Goal: Obtain resource: Obtain resource

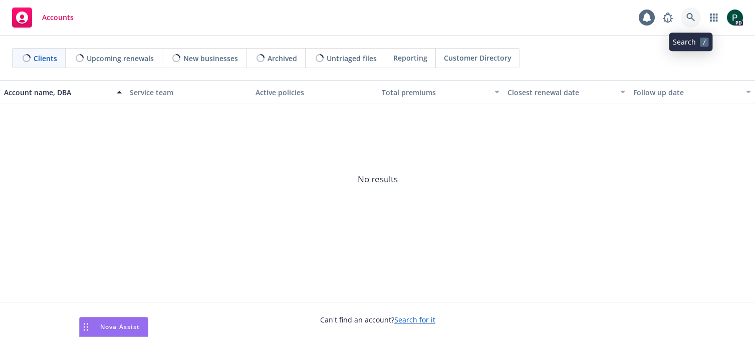
click at [688, 16] on icon at bounding box center [690, 17] width 9 height 9
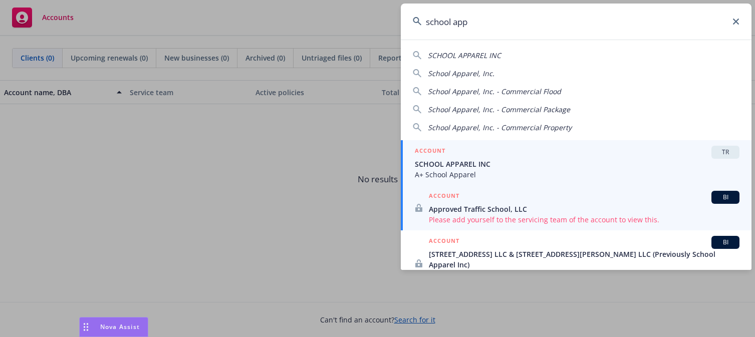
type input "school app"
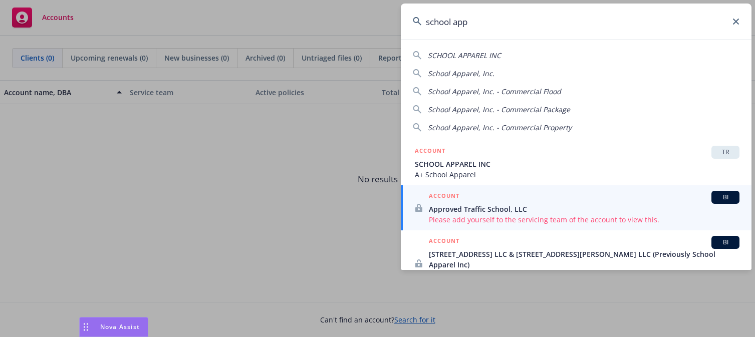
click at [488, 164] on span "SCHOOL APPAREL INC" at bounding box center [577, 164] width 325 height 11
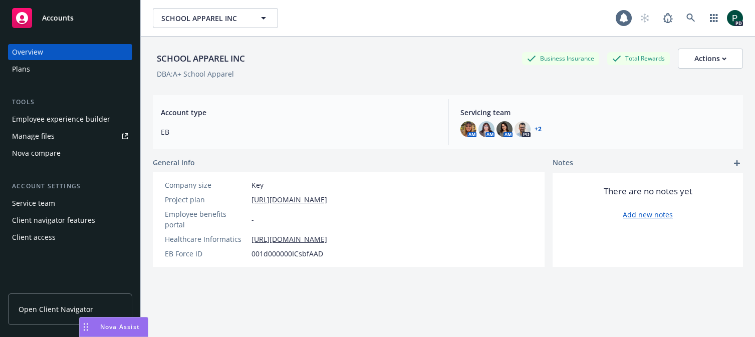
click at [47, 69] on div "Plans" at bounding box center [70, 69] width 116 height 16
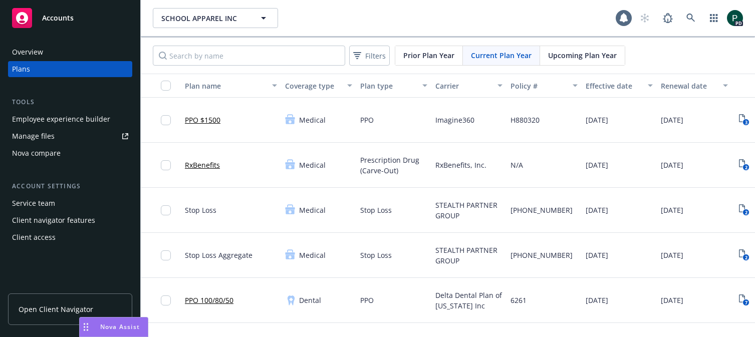
click at [61, 137] on link "Manage files" at bounding box center [70, 136] width 124 height 16
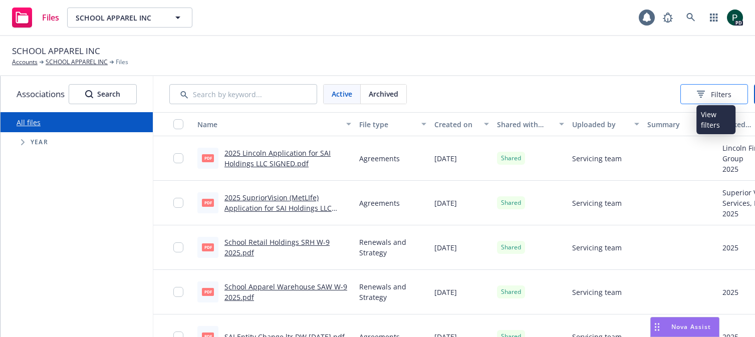
click at [716, 97] on span "Filters" at bounding box center [721, 94] width 21 height 11
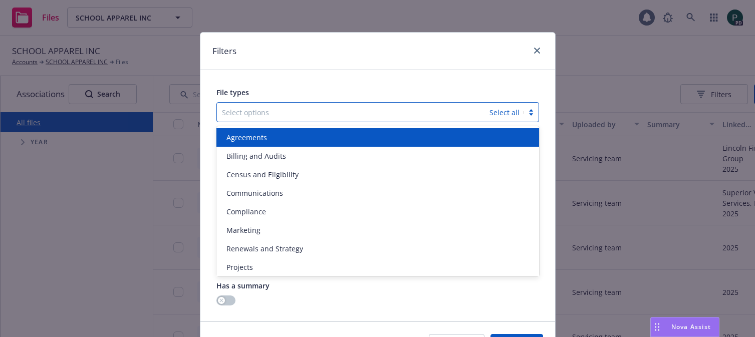
click at [412, 113] on div at bounding box center [353, 112] width 263 height 12
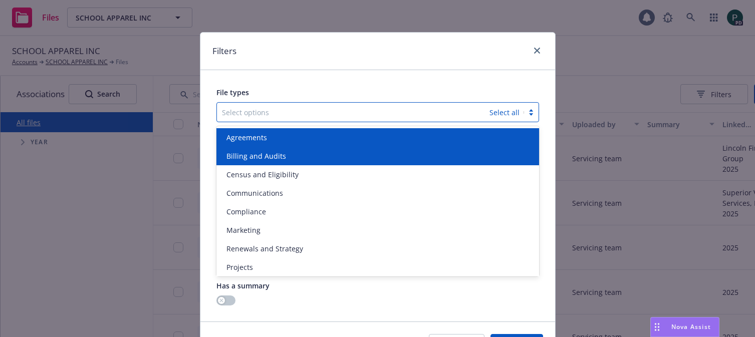
click at [402, 136] on div "Agreements" at bounding box center [377, 137] width 311 height 11
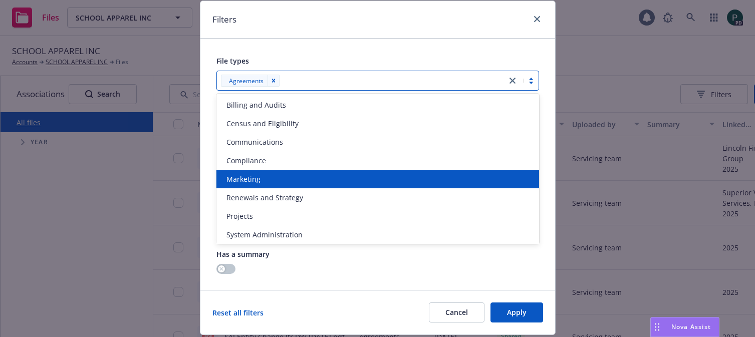
scroll to position [33, 0]
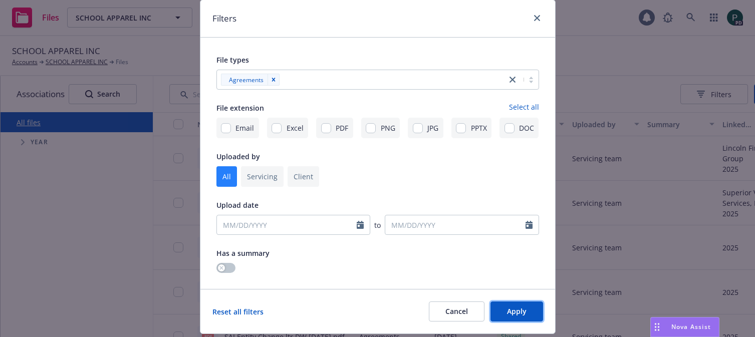
click at [516, 312] on span "Apply" at bounding box center [517, 312] width 20 height 10
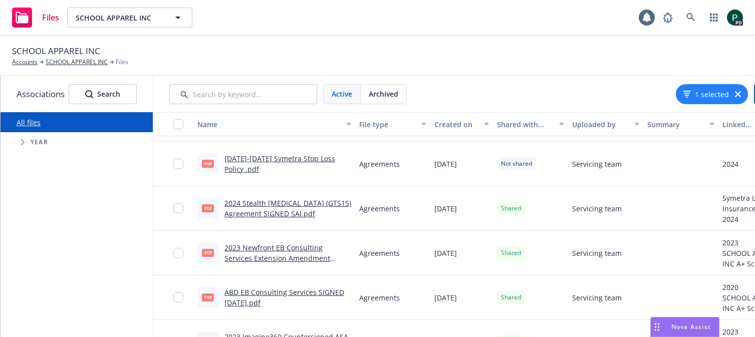
scroll to position [310, 0]
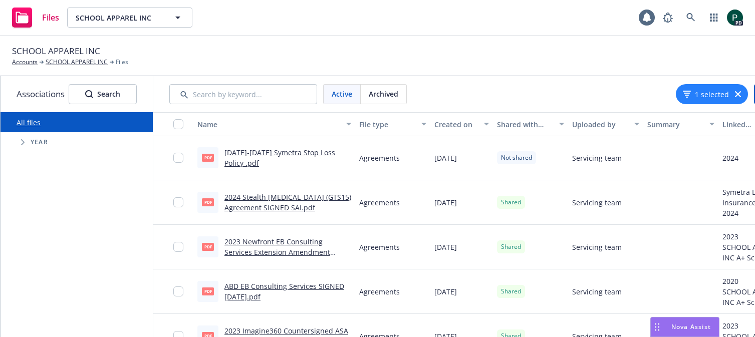
click at [278, 254] on link "2023 Newfront EB Consulting Services Extension Amendment SIGNED 2023.07.31.pdf" at bounding box center [277, 252] width 106 height 31
